Goal: Task Accomplishment & Management: Manage account settings

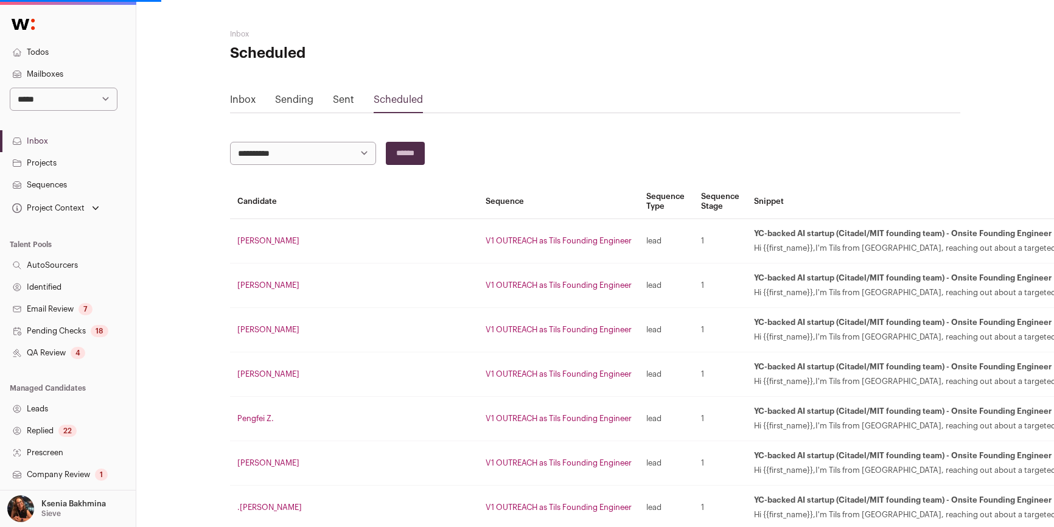
scroll to position [0, 37]
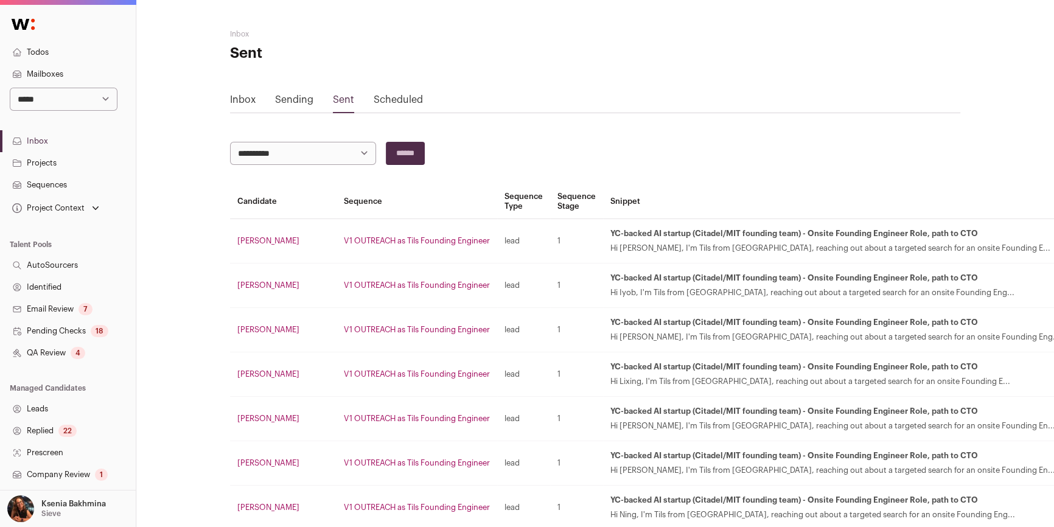
click at [275, 95] on link "Sending" at bounding box center [294, 100] width 38 height 10
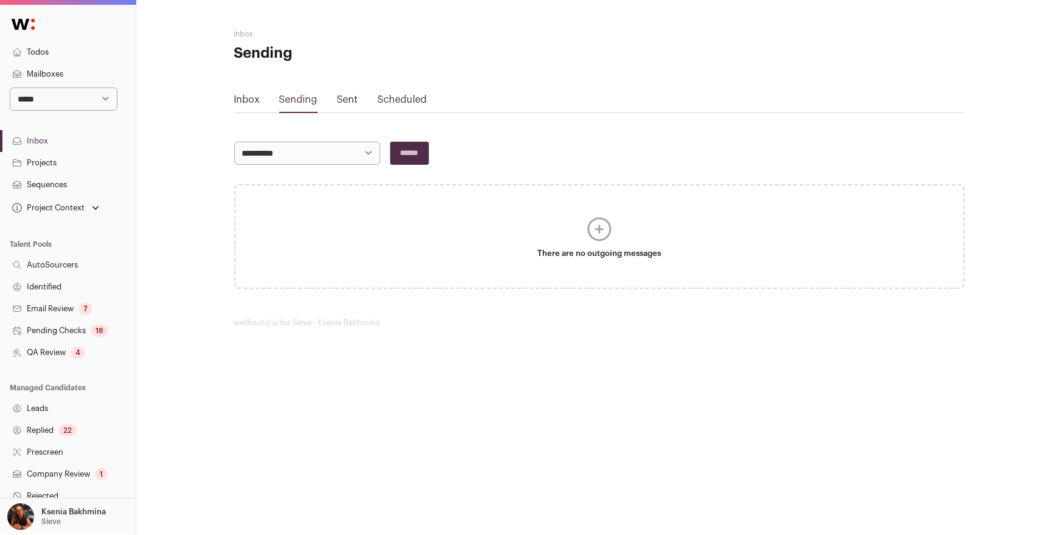
click at [353, 99] on link "Sent" at bounding box center [347, 100] width 21 height 10
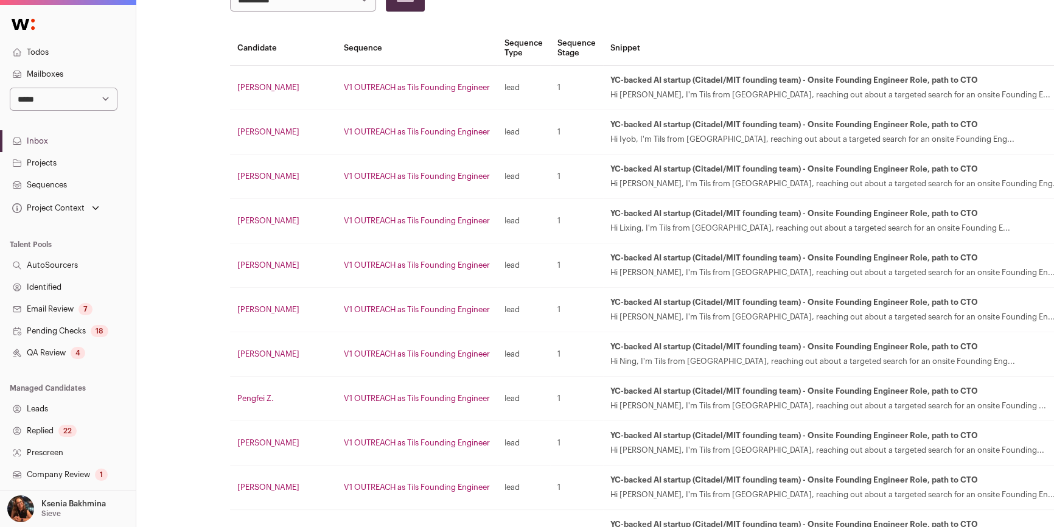
scroll to position [132, 0]
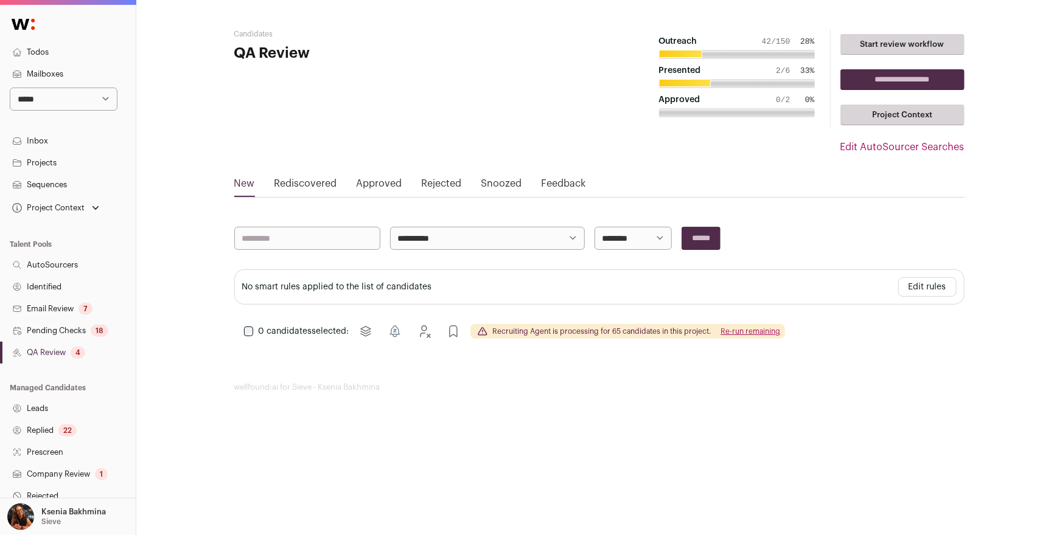
click at [52, 97] on select "**********" at bounding box center [64, 99] width 108 height 23
click at [54, 512] on p "Ksenia Bakhmina" at bounding box center [73, 512] width 65 height 10
click at [49, 393] on link "Organization" at bounding box center [82, 390] width 134 height 27
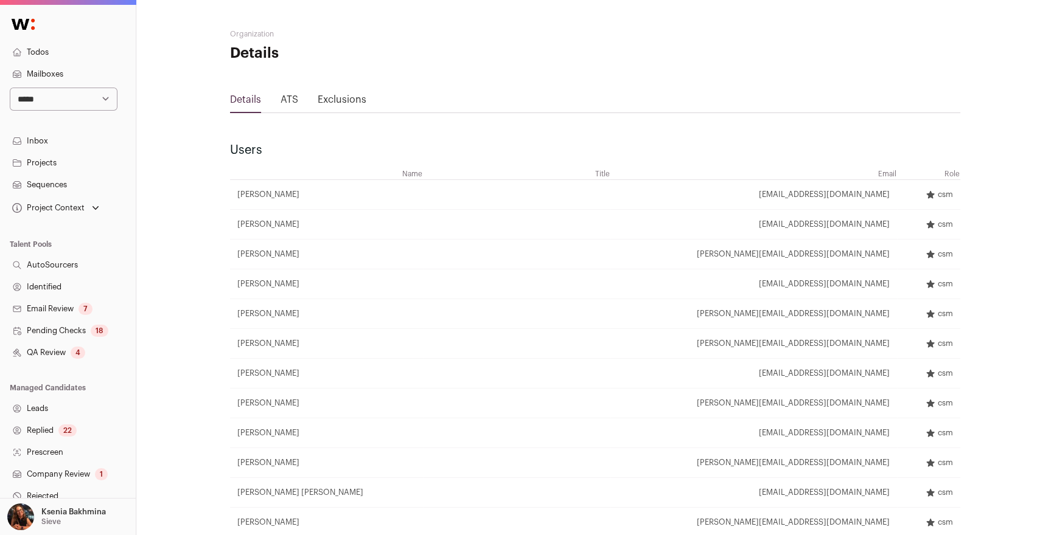
click at [65, 100] on select "**********" at bounding box center [64, 99] width 108 height 23
click at [54, 510] on p "Ksenia Bakhmina" at bounding box center [73, 512] width 65 height 10
click at [45, 484] on link "Admin" at bounding box center [82, 483] width 134 height 27
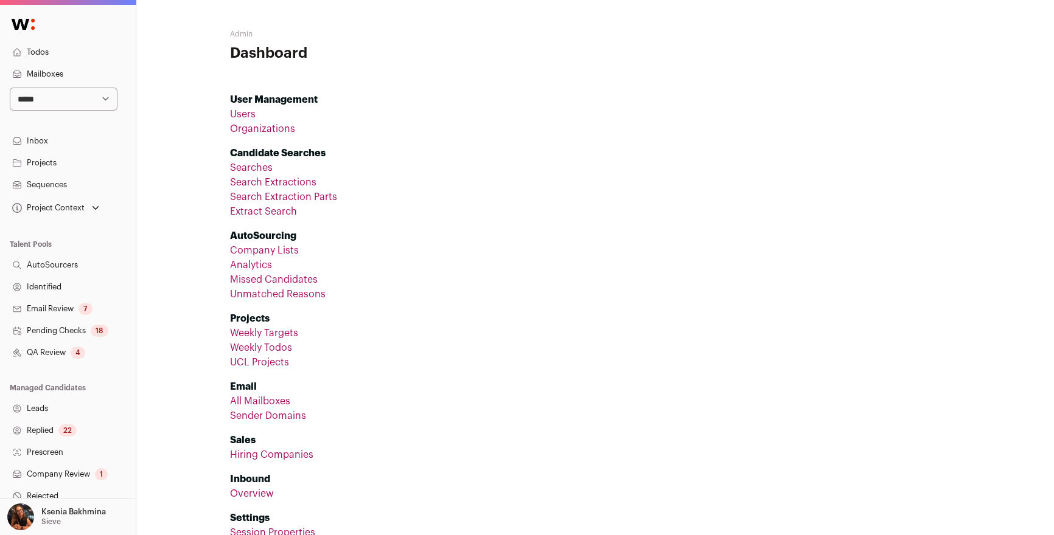
click at [263, 128] on link "Organizations" at bounding box center [262, 129] width 65 height 10
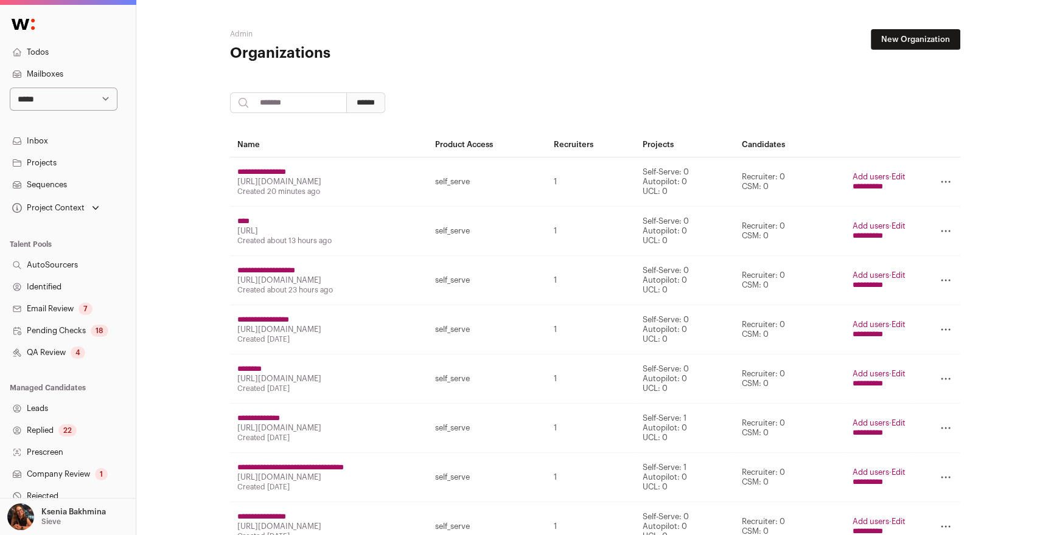
click at [297, 97] on input "search" at bounding box center [288, 102] width 117 height 21
type input "********"
click at [380, 103] on input "******" at bounding box center [365, 102] width 39 height 21
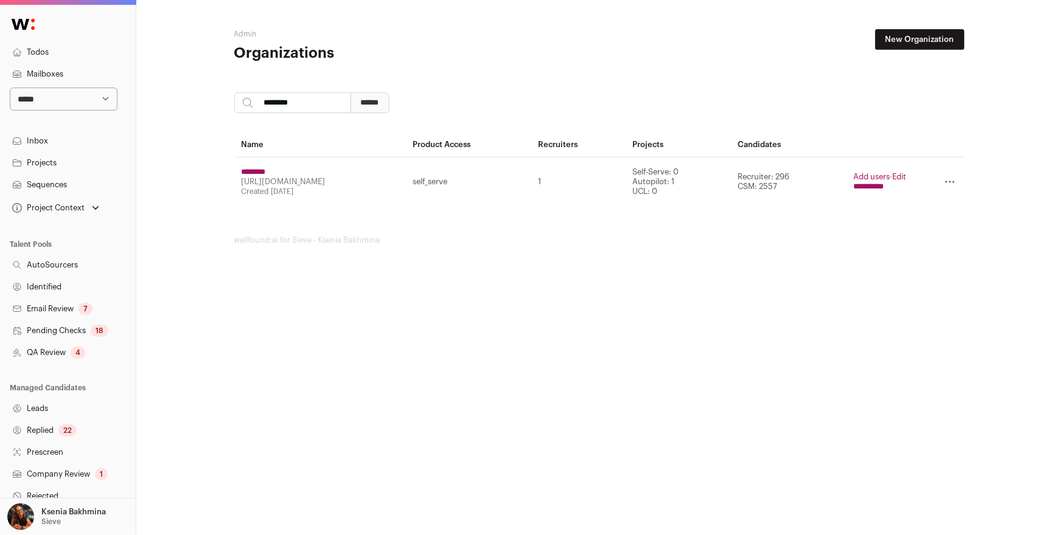
click at [901, 175] on link "Edit" at bounding box center [899, 177] width 14 height 8
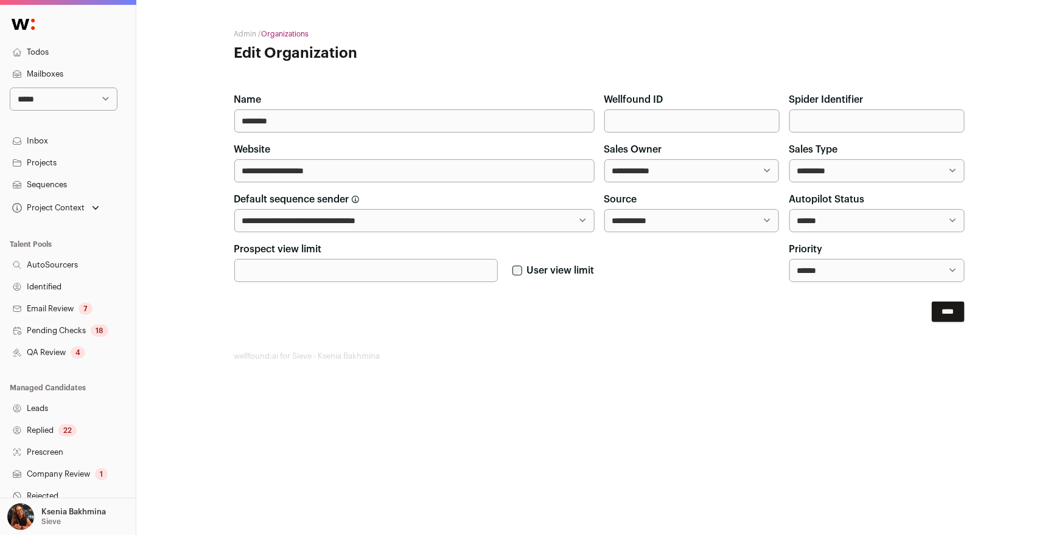
click at [935, 312] on input "****" at bounding box center [948, 312] width 33 height 21
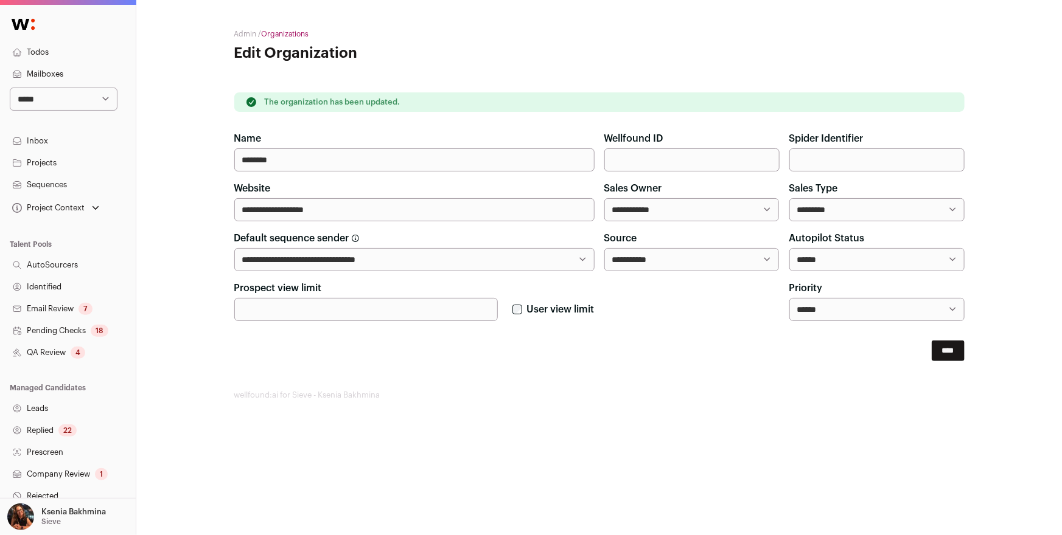
click at [45, 156] on link "Projects" at bounding box center [68, 163] width 136 height 22
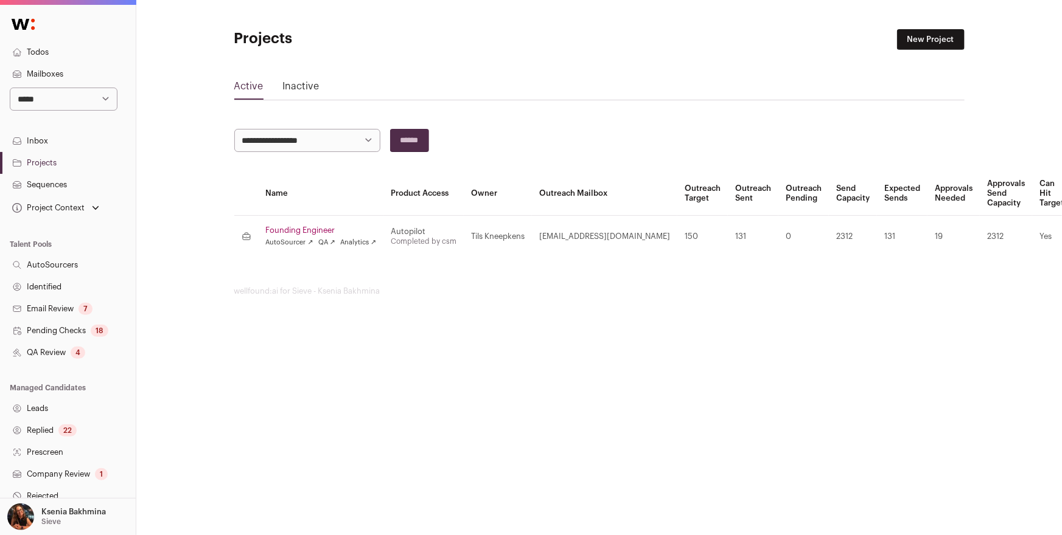
click at [44, 89] on select "**********" at bounding box center [64, 99] width 108 height 23
click at [57, 512] on p "Ksenia Bakhmina" at bounding box center [73, 512] width 65 height 10
click at [46, 484] on link "Admin" at bounding box center [82, 483] width 134 height 27
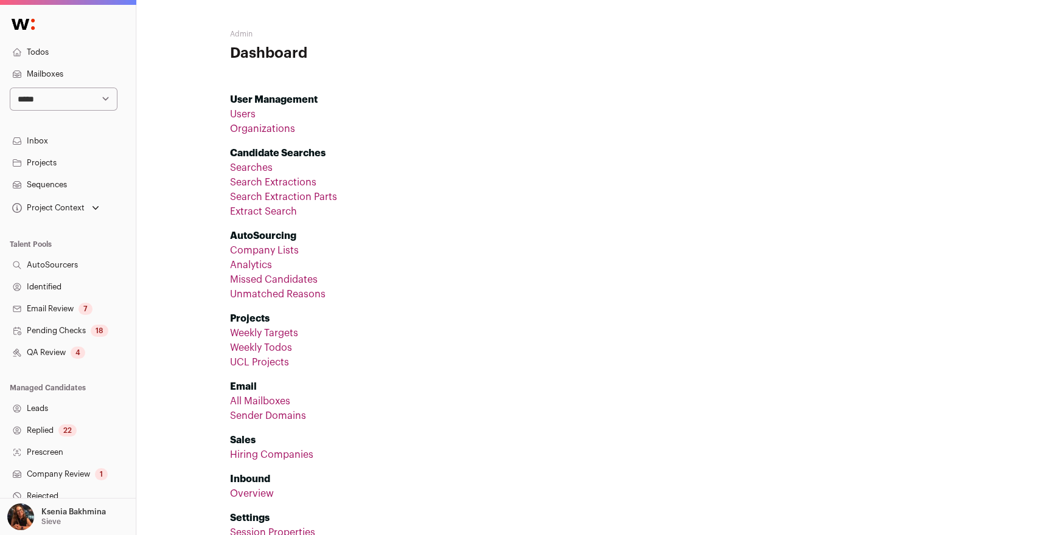
click at [273, 126] on link "Organizations" at bounding box center [262, 129] width 65 height 10
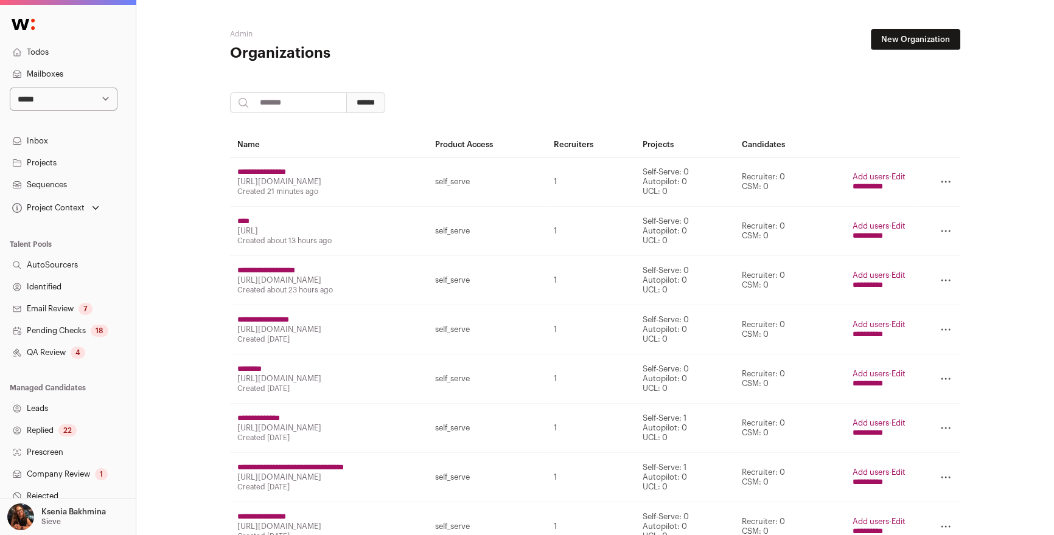
click at [272, 98] on input "search" at bounding box center [288, 102] width 117 height 21
type input "********"
click at [385, 110] on input "******" at bounding box center [365, 102] width 39 height 21
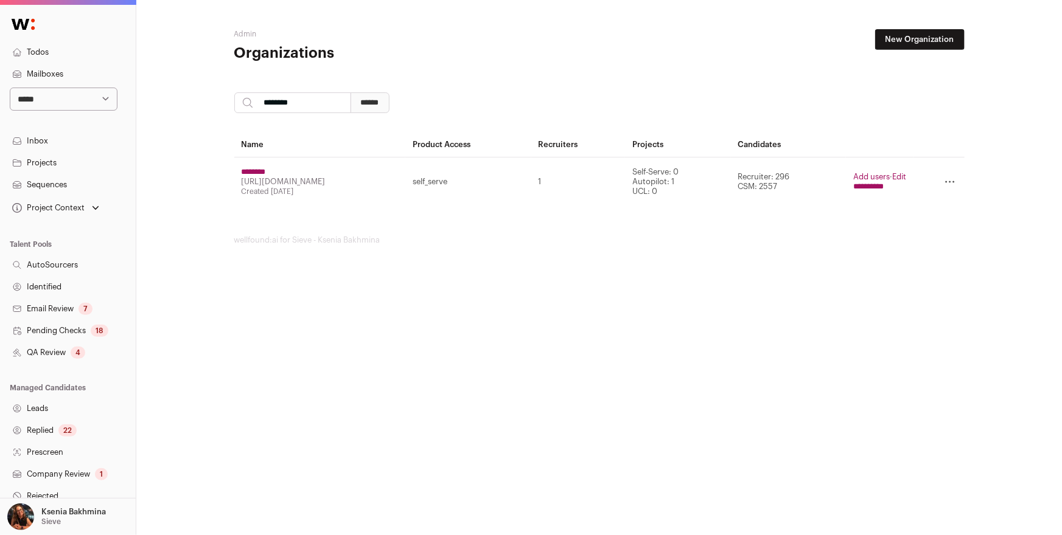
click at [263, 169] on input "********" at bounding box center [254, 172] width 24 height 10
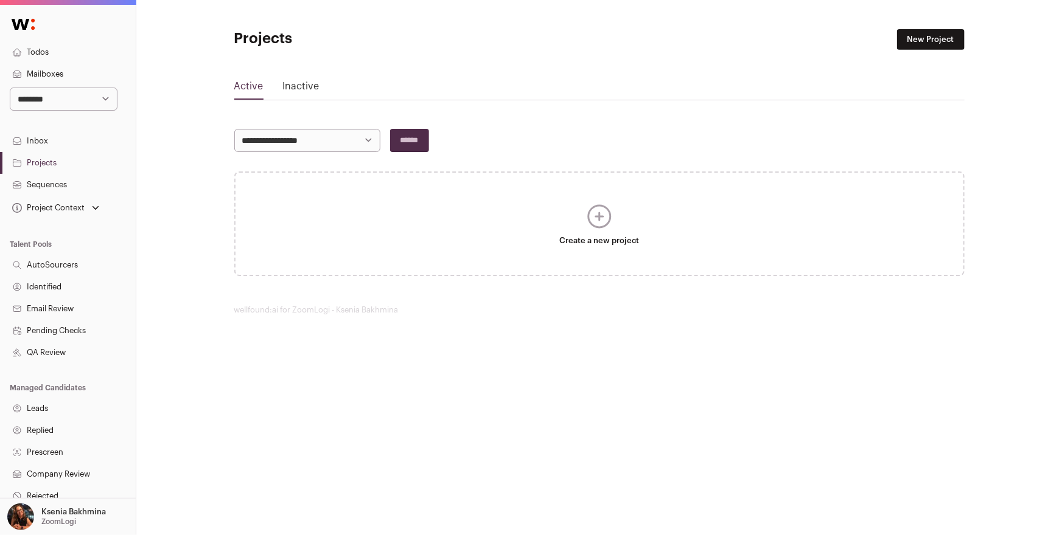
click at [304, 86] on link "Inactive" at bounding box center [301, 88] width 37 height 19
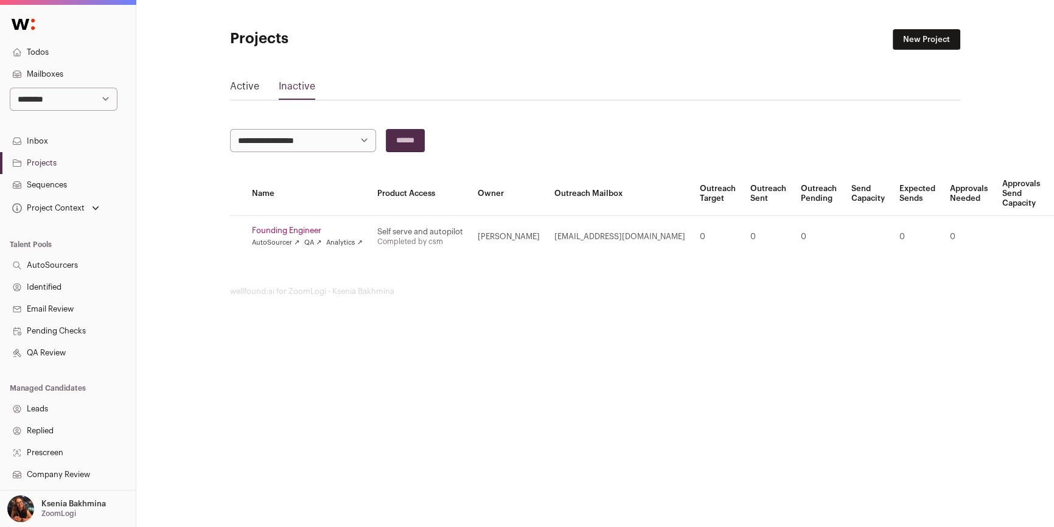
scroll to position [0, 18]
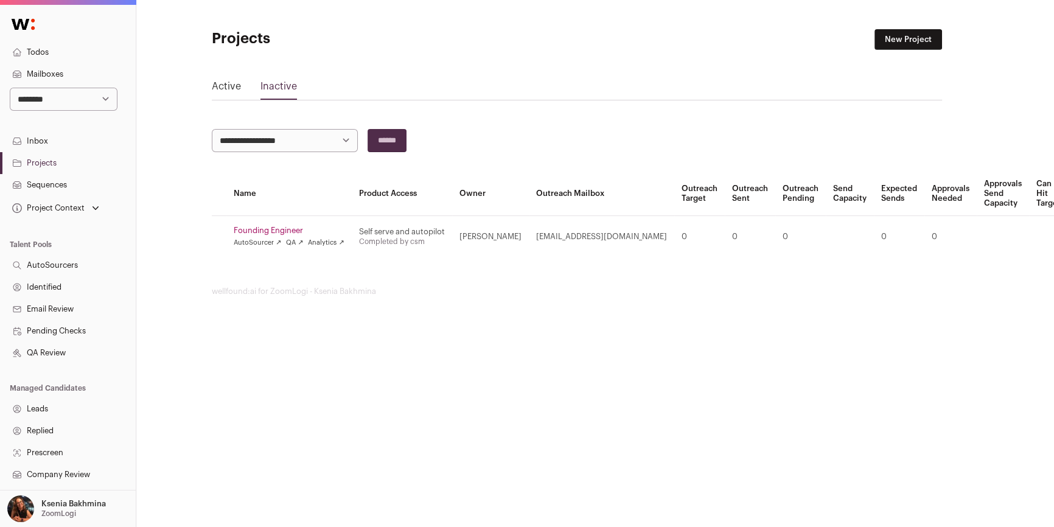
click at [974, 269] on link "Restore" at bounding box center [1032, 273] width 116 height 19
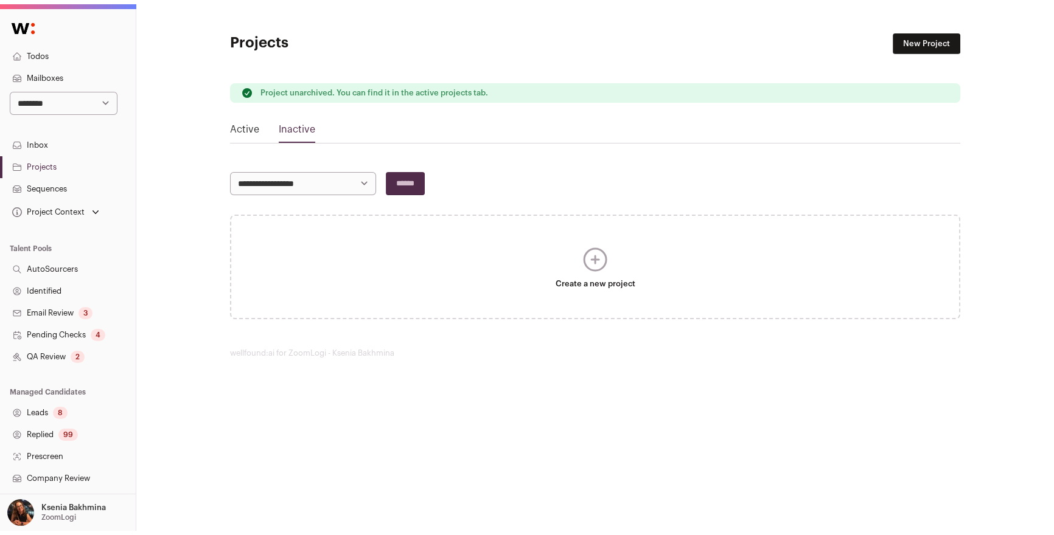
scroll to position [0, 0]
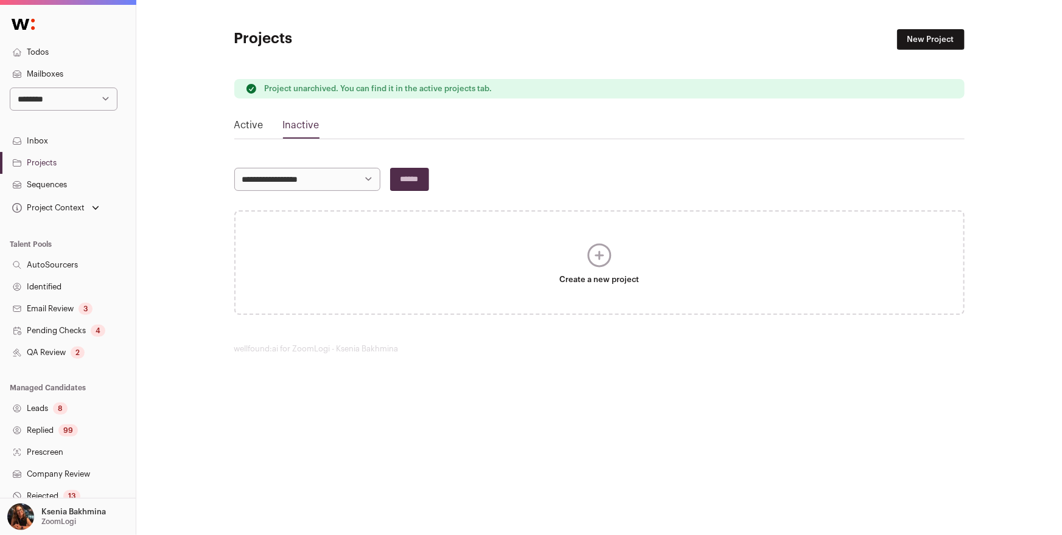
click at [245, 124] on link "Active" at bounding box center [248, 127] width 29 height 19
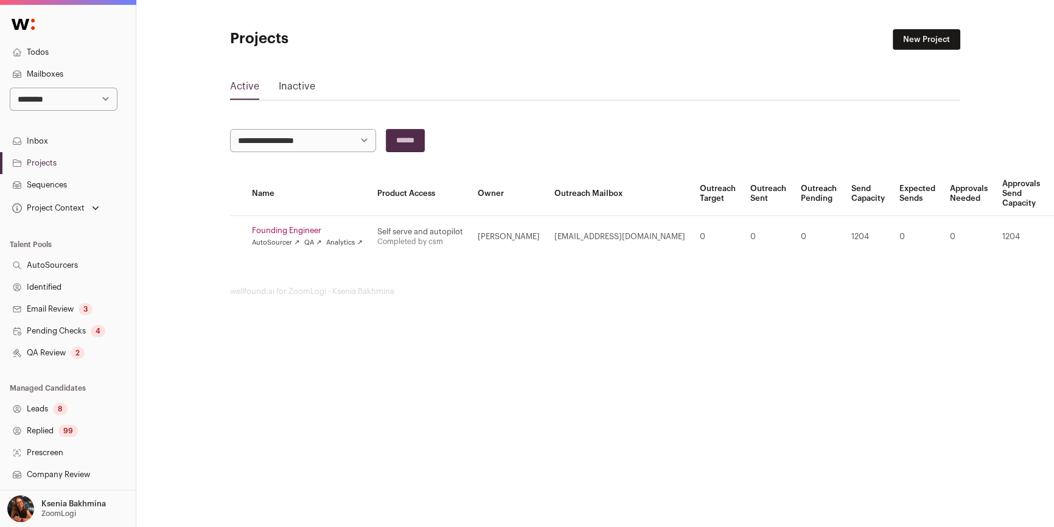
click at [284, 231] on link "Founding Engineer" at bounding box center [307, 231] width 111 height 10
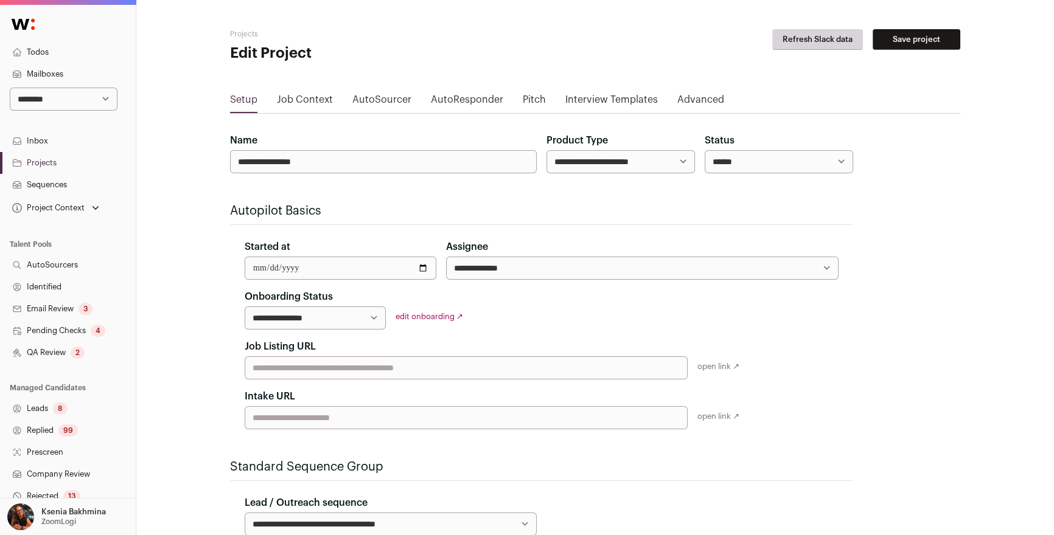
click at [363, 203] on h2 "Autopilot Basics" at bounding box center [541, 211] width 623 height 17
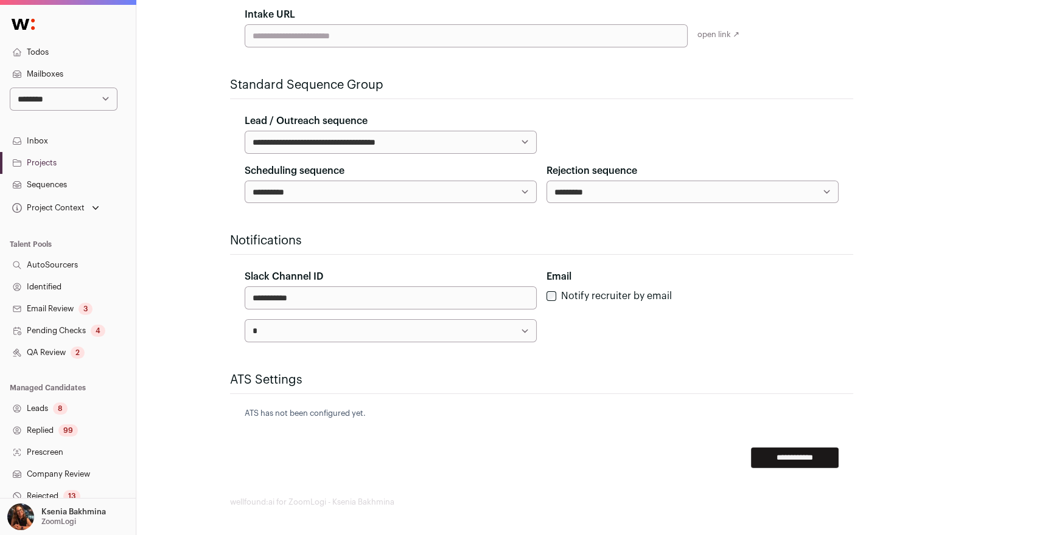
scroll to position [2, 0]
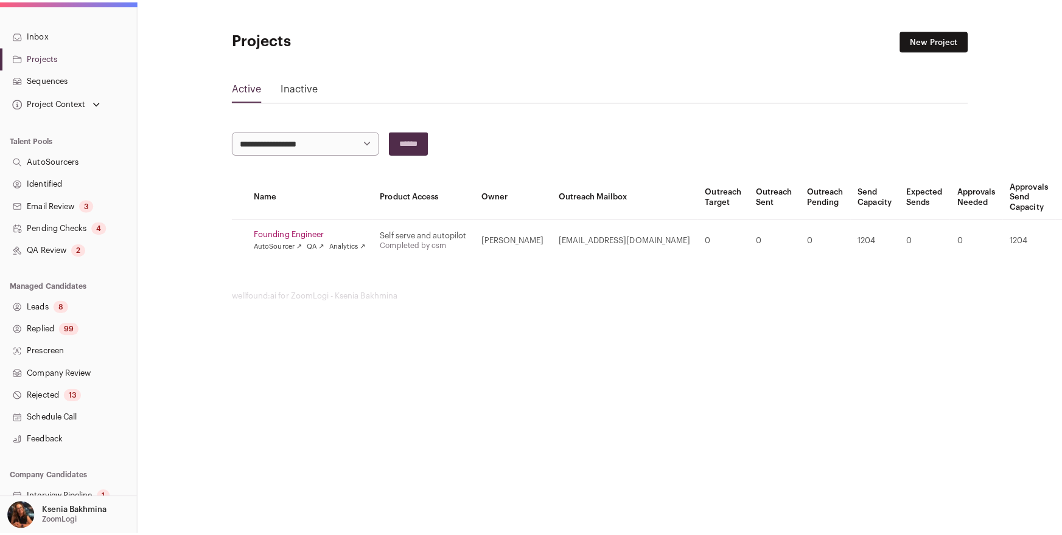
scroll to position [172, 0]
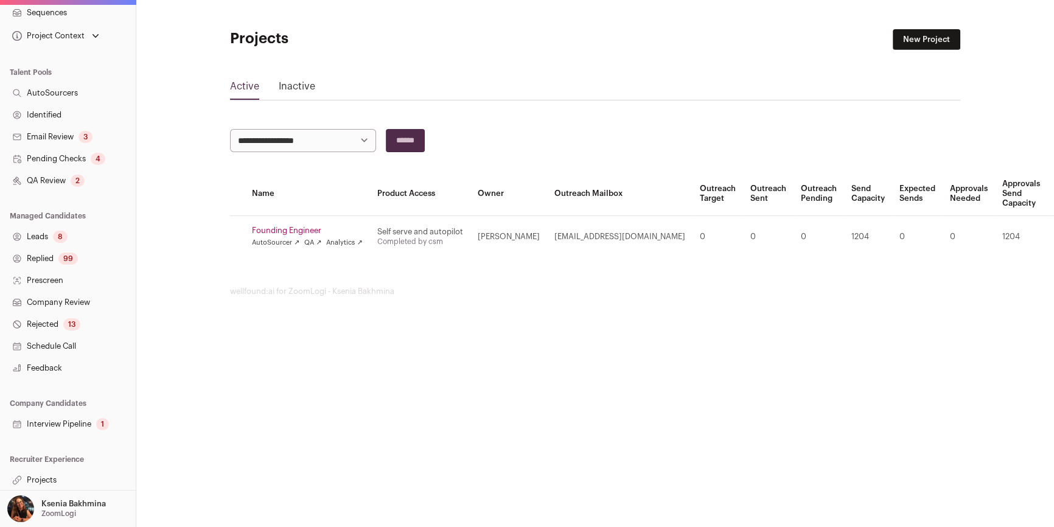
click at [71, 427] on link "Interview Pipeline 1" at bounding box center [68, 424] width 136 height 22
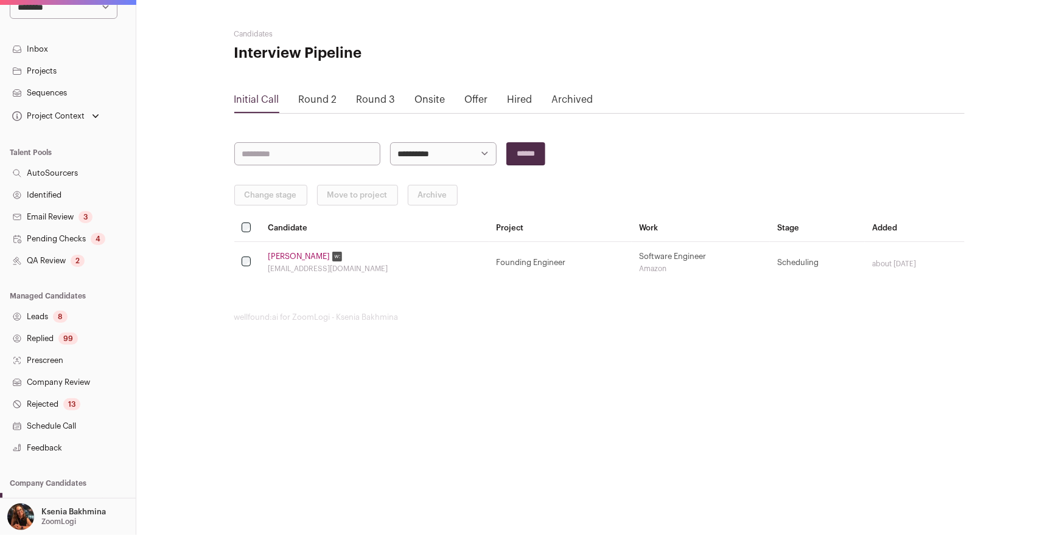
scroll to position [164, 0]
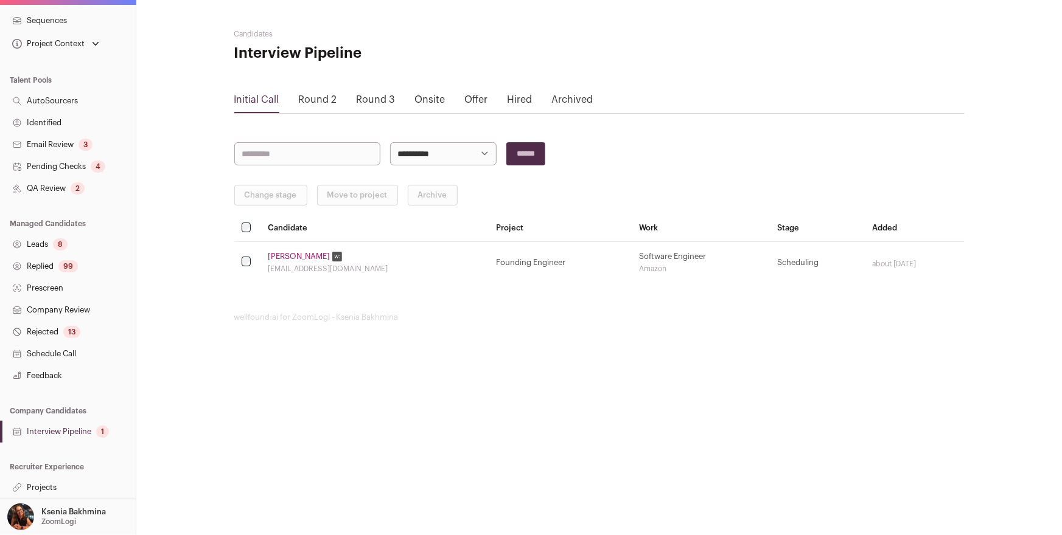
click at [49, 492] on link "Projects" at bounding box center [68, 488] width 136 height 22
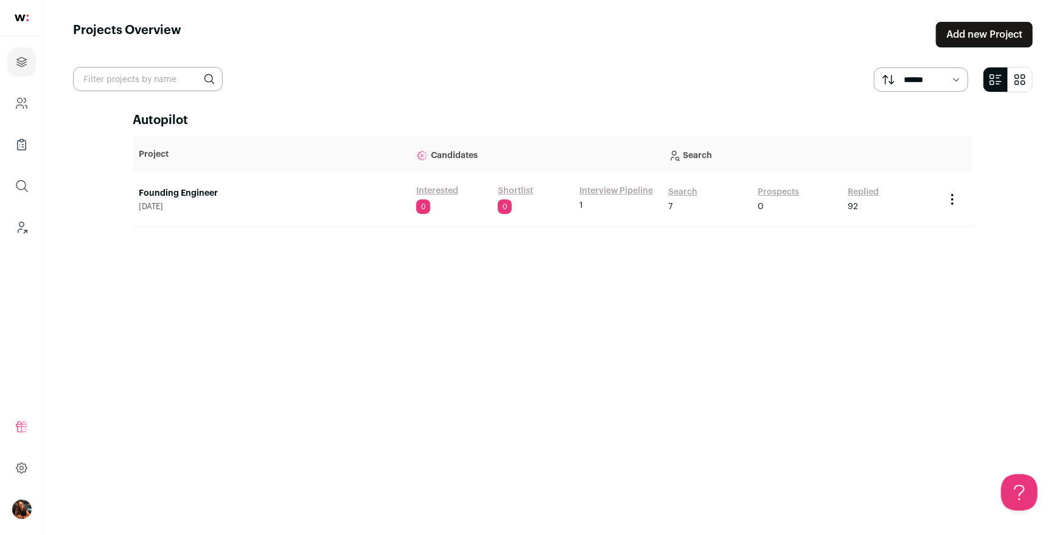
click at [182, 191] on link "Founding Engineer" at bounding box center [271, 193] width 265 height 12
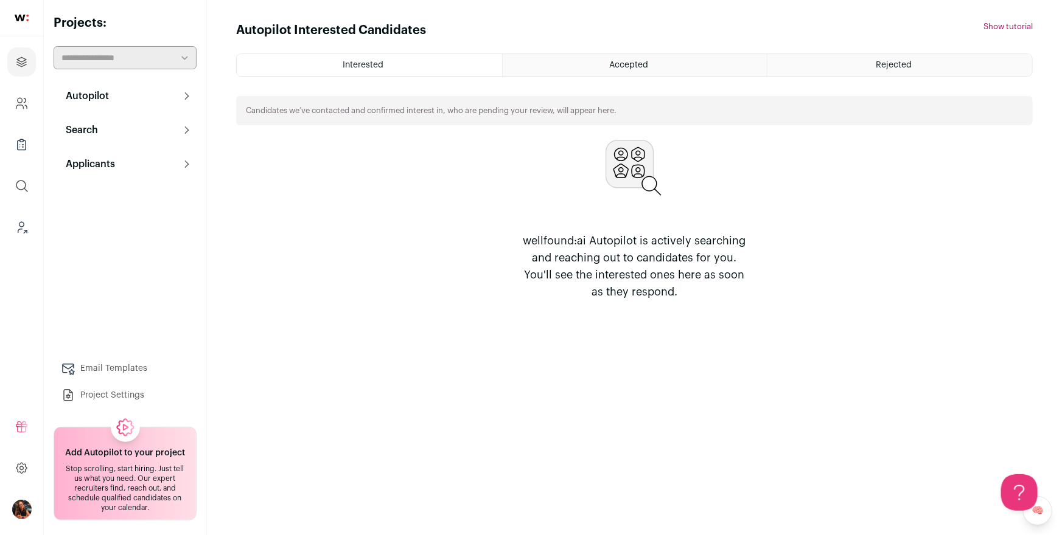
click at [120, 366] on link "Email Templates" at bounding box center [125, 369] width 143 height 24
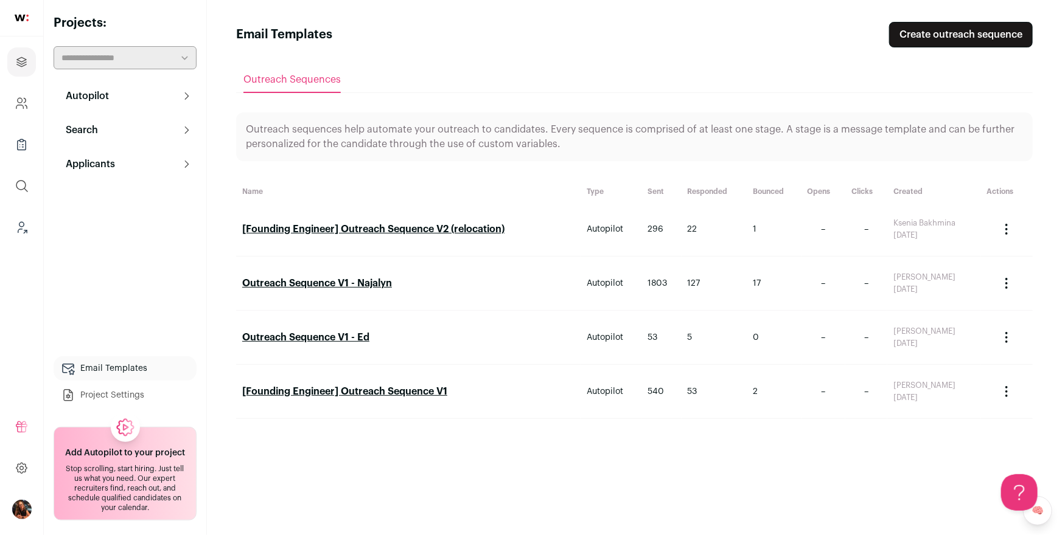
click at [122, 96] on button "Autopilot" at bounding box center [125, 96] width 143 height 24
click at [319, 338] on link "Outreach Sequence V1 - Ed" at bounding box center [305, 338] width 127 height 10
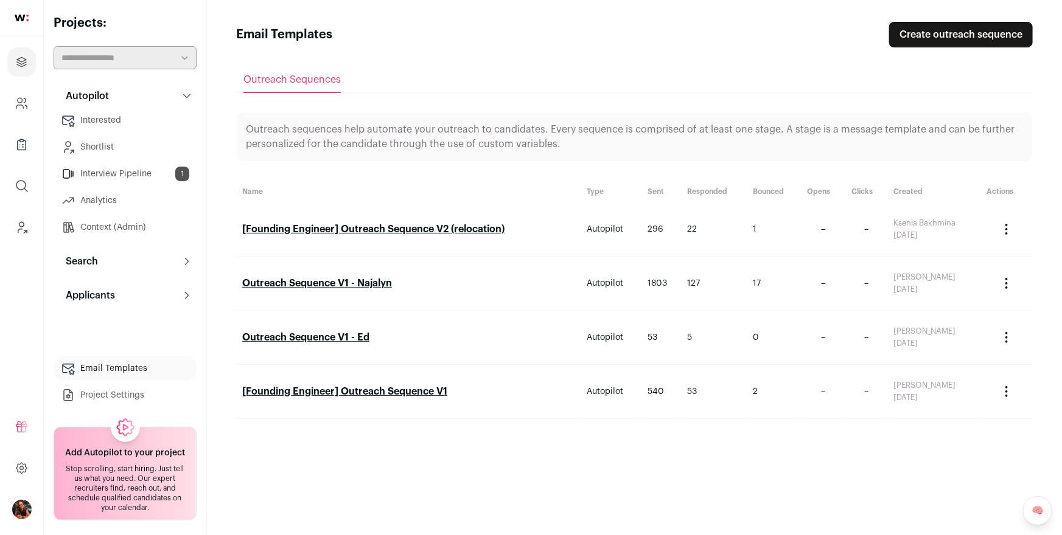
click at [416, 391] on link "[Founding Engineer] Outreach Sequence V1" at bounding box center [344, 392] width 205 height 10
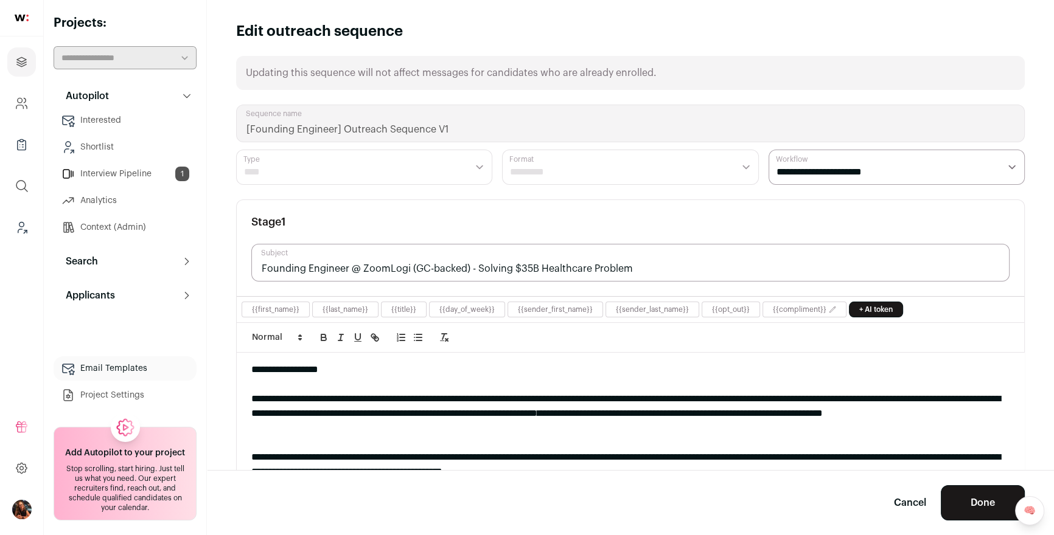
scroll to position [21, 0]
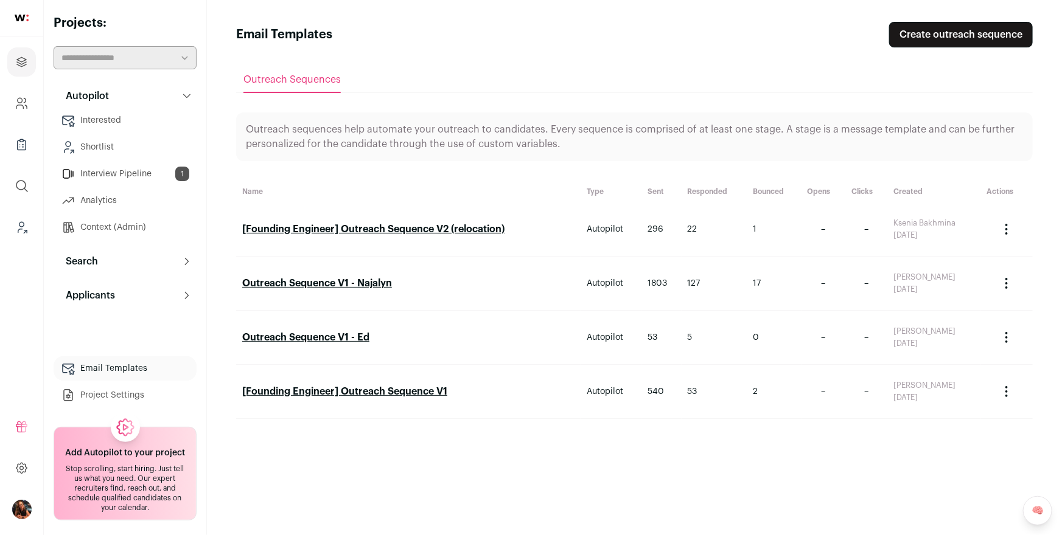
click at [349, 282] on link "Outreach Sequence V1 - Najalyn" at bounding box center [317, 284] width 150 height 10
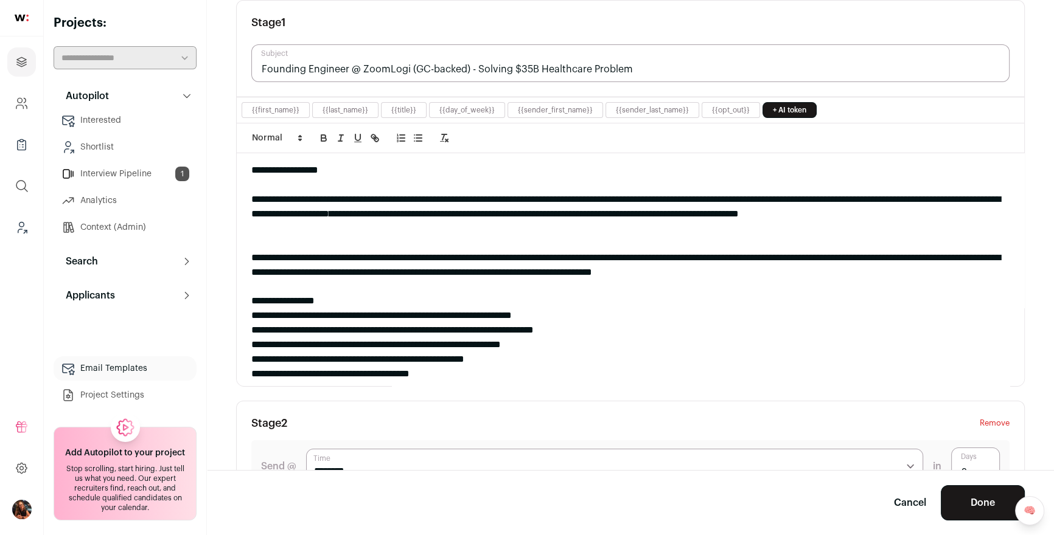
scroll to position [203, 0]
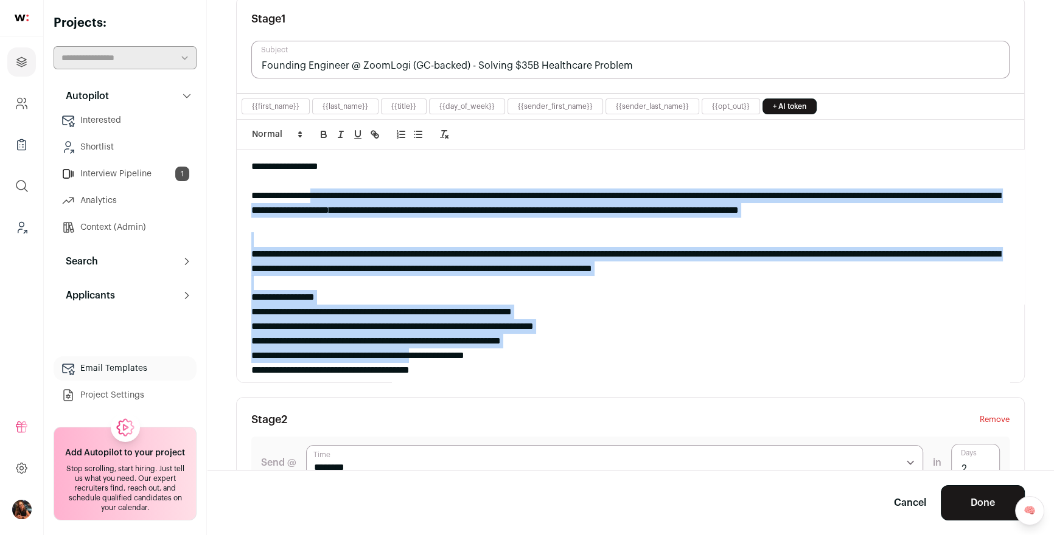
drag, startPoint x: 321, startPoint y: 192, endPoint x: 455, endPoint y: 360, distance: 214.4
click at [454, 360] on div "**********" at bounding box center [630, 266] width 787 height 233
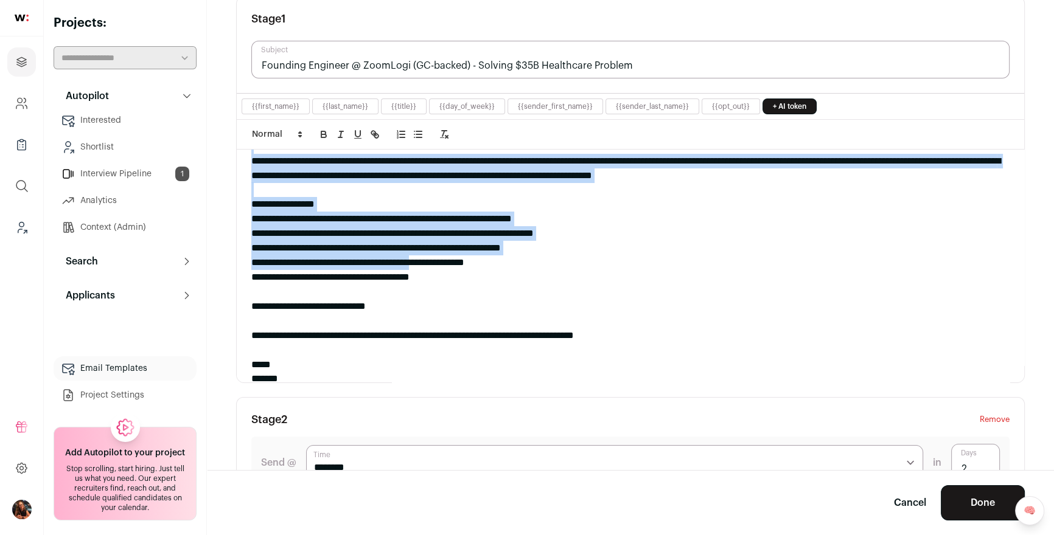
scroll to position [0, 0]
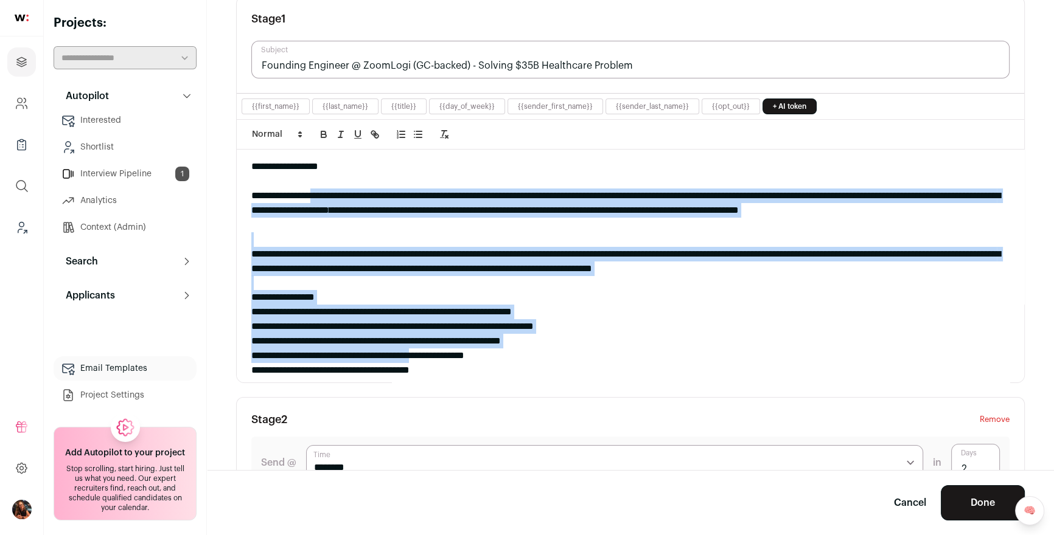
click at [593, 301] on div "**********" at bounding box center [626, 297] width 750 height 15
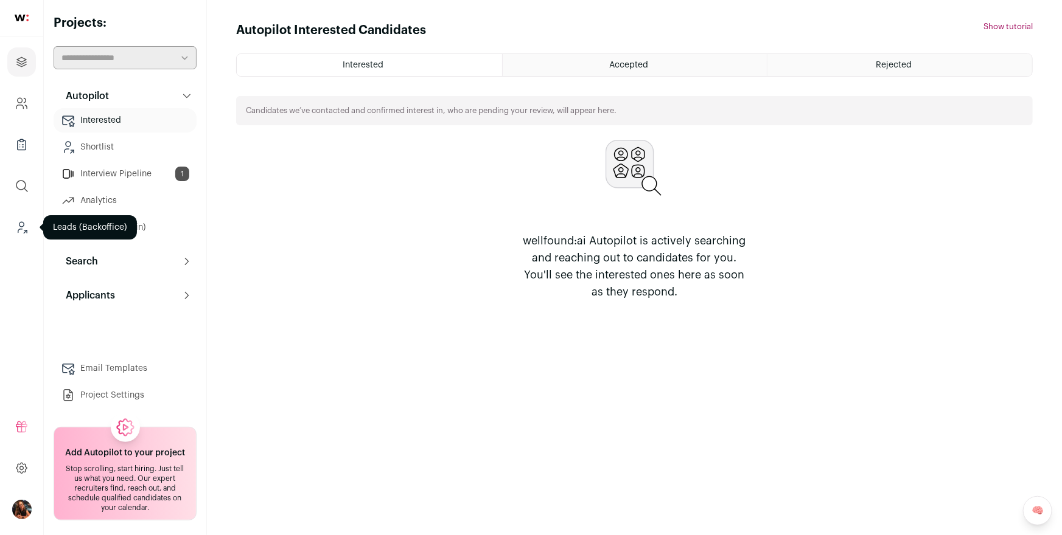
click at [19, 230] on icon "Leads (Backoffice)" at bounding box center [22, 227] width 14 height 15
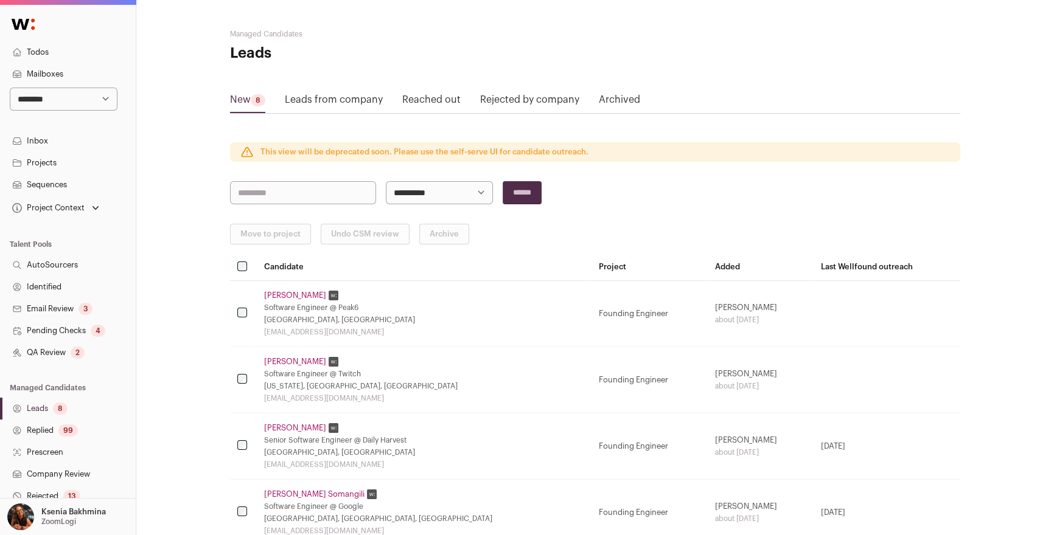
click at [54, 161] on link "Projects" at bounding box center [68, 163] width 136 height 22
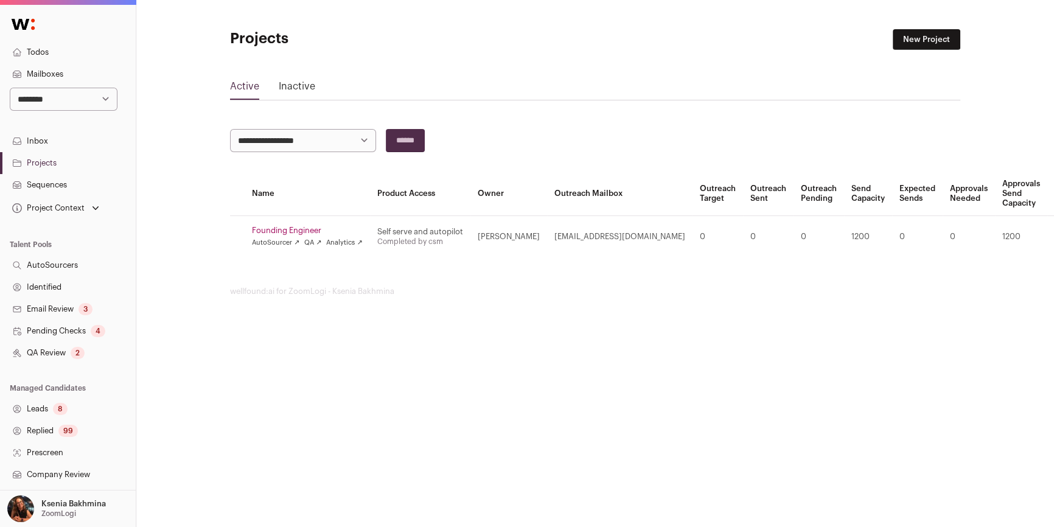
click at [293, 227] on link "Founding Engineer" at bounding box center [307, 231] width 111 height 10
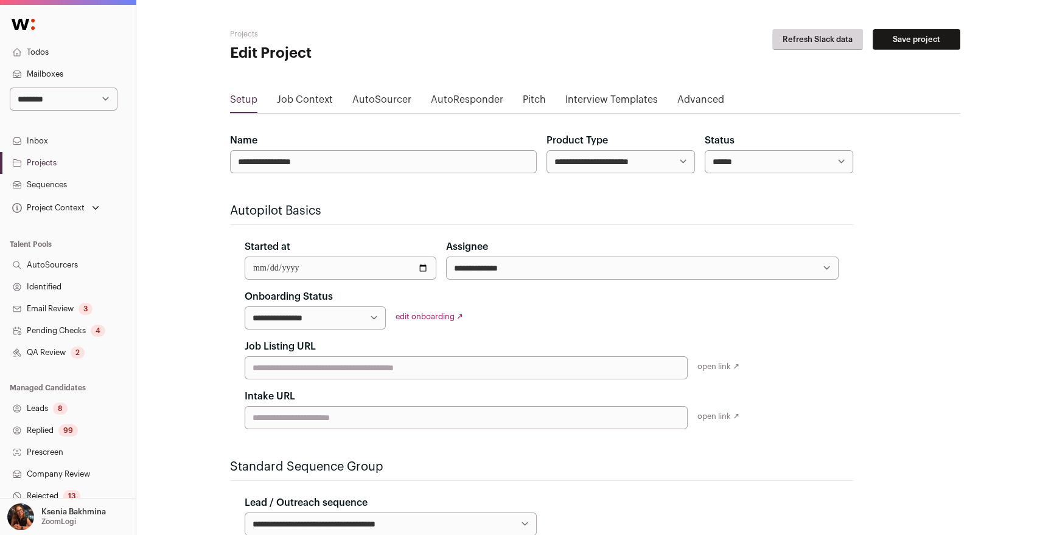
click at [366, 361] on input "Job Listing URL" at bounding box center [466, 368] width 443 height 23
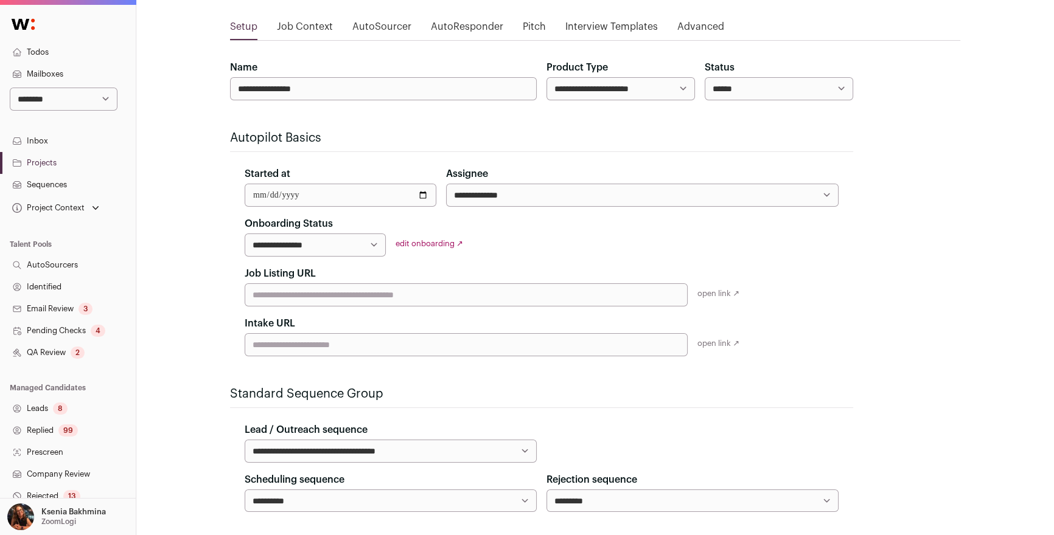
scroll to position [75, 0]
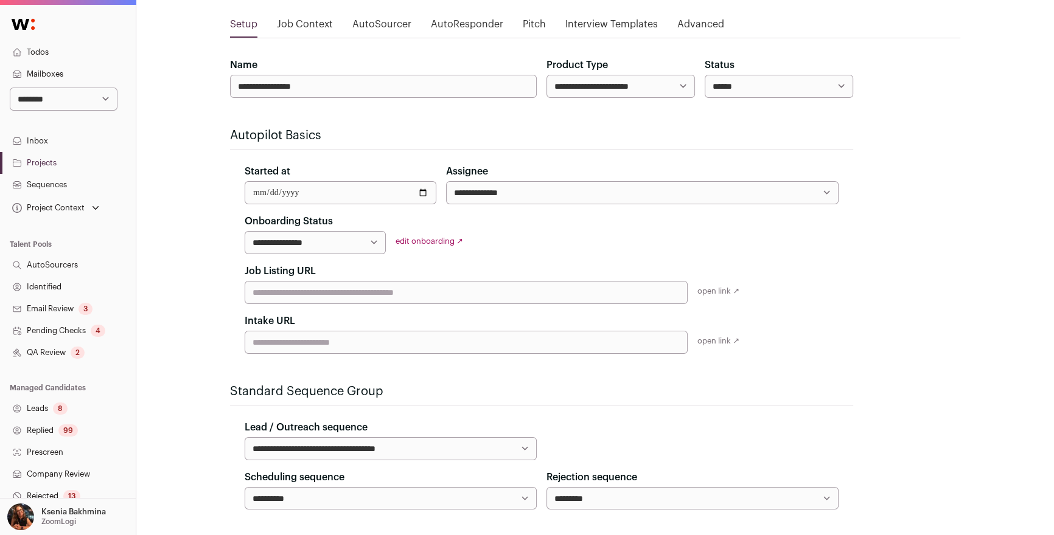
click at [68, 186] on link "Sequences" at bounding box center [68, 185] width 136 height 22
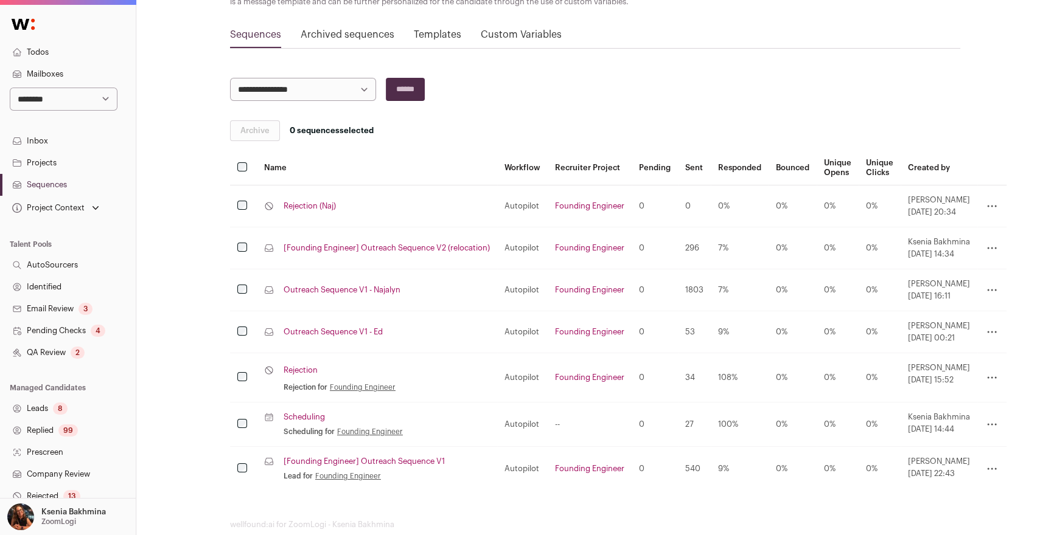
scroll to position [112, 0]
click at [361, 293] on td "Lead sequence Outreach Sequence V1 - Najalyn" at bounding box center [377, 289] width 240 height 42
click at [360, 289] on link "Outreach Sequence V1 - Najalyn" at bounding box center [342, 289] width 117 height 10
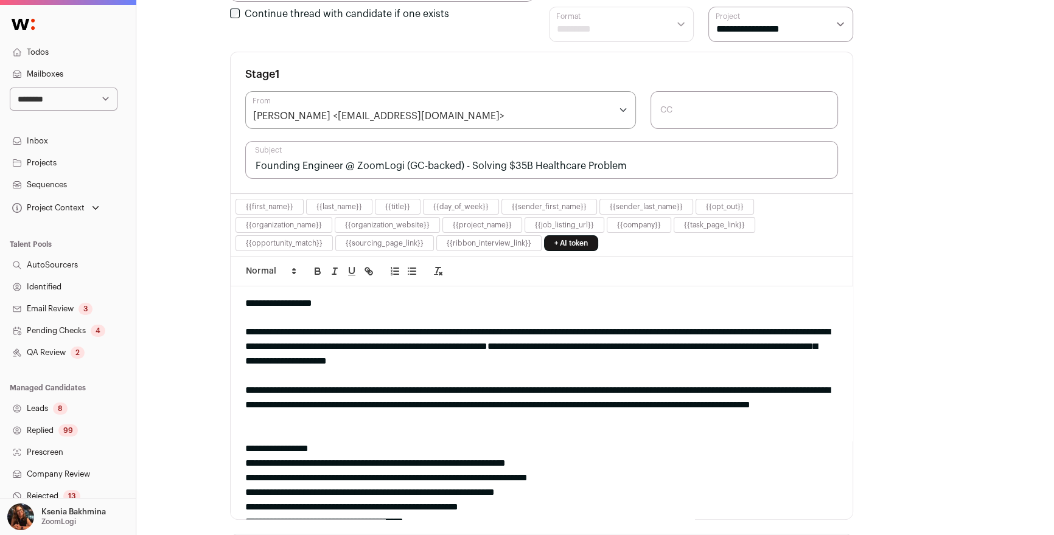
scroll to position [263, 0]
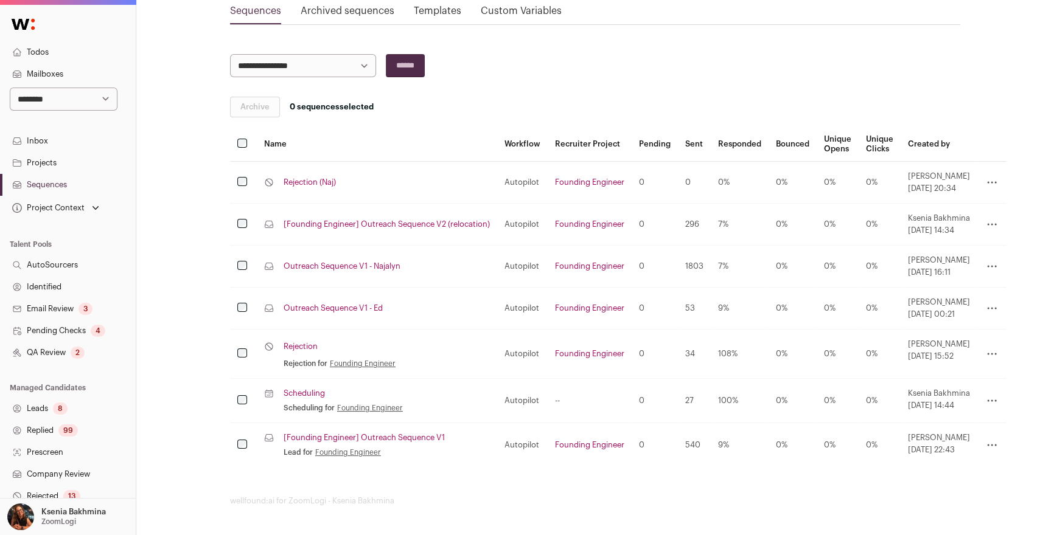
scroll to position [112, 0]
